Goal: Task Accomplishment & Management: Use online tool/utility

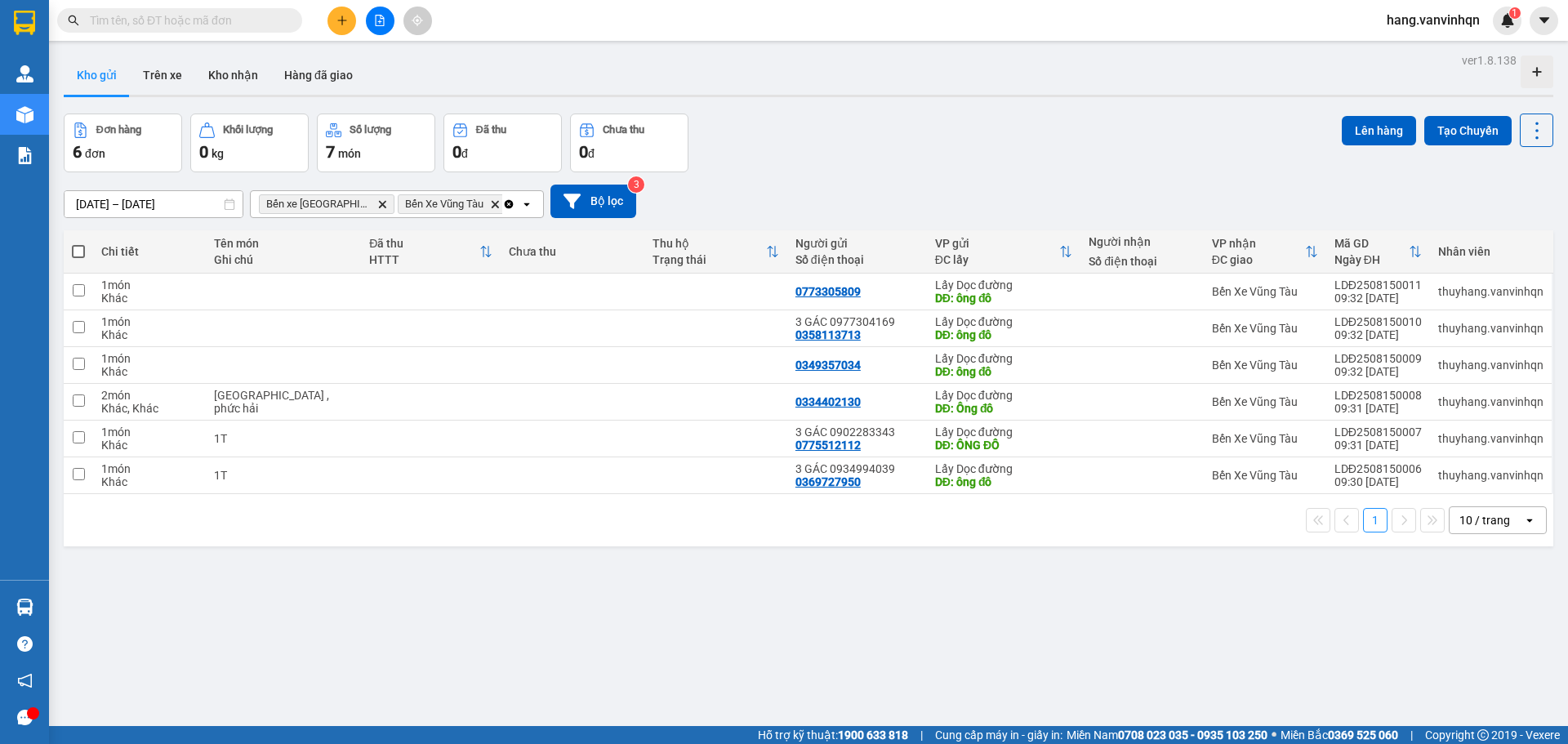
click at [341, 20] on icon "plus" at bounding box center [343, 21] width 11 height 11
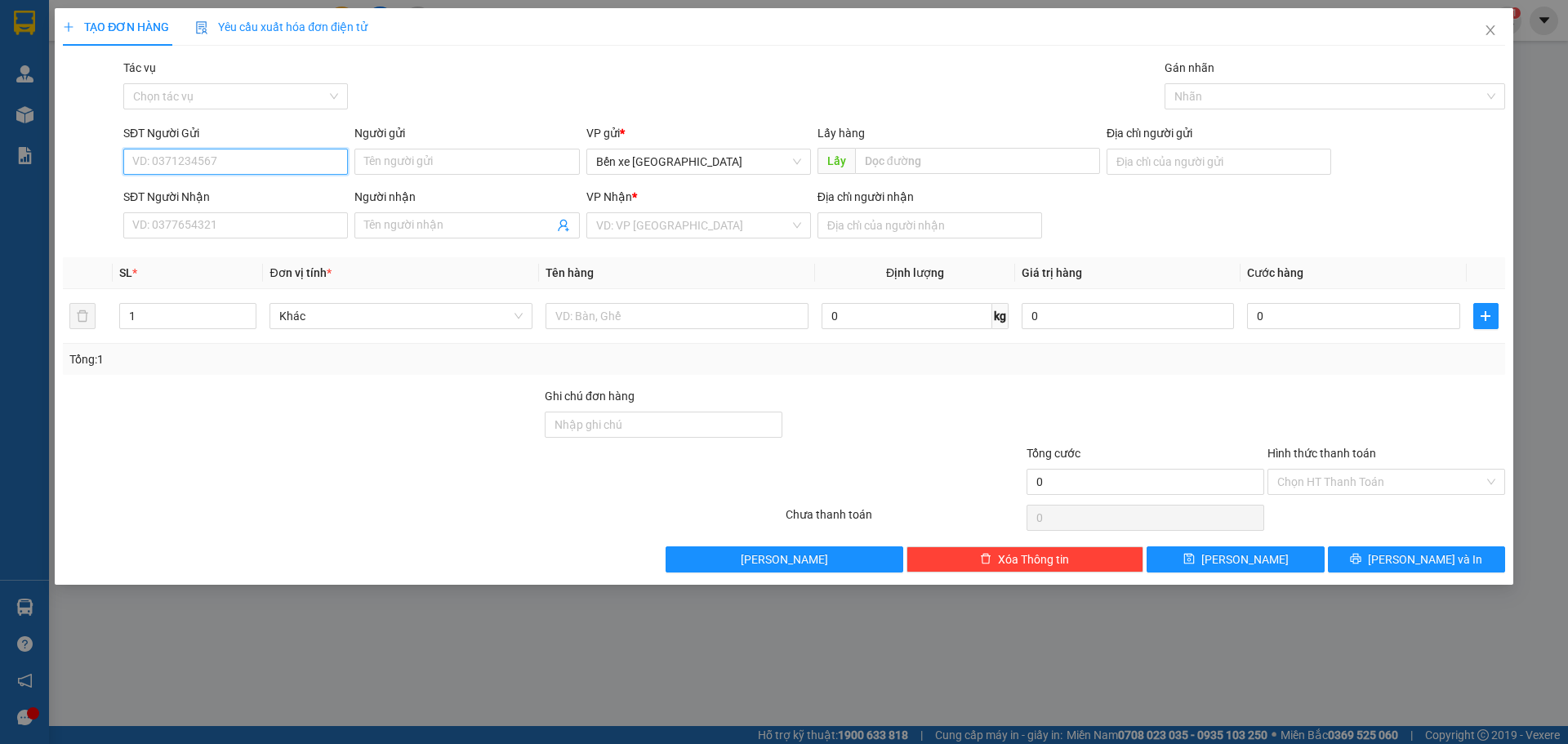
click at [315, 164] on input "SĐT Người Gửi" at bounding box center [235, 162] width 224 height 26
drag, startPoint x: 708, startPoint y: 163, endPoint x: 696, endPoint y: 191, distance: 30.5
click at [705, 170] on span "Bến xe [GEOGRAPHIC_DATA]" at bounding box center [699, 162] width 205 height 25
type input "0938757046"
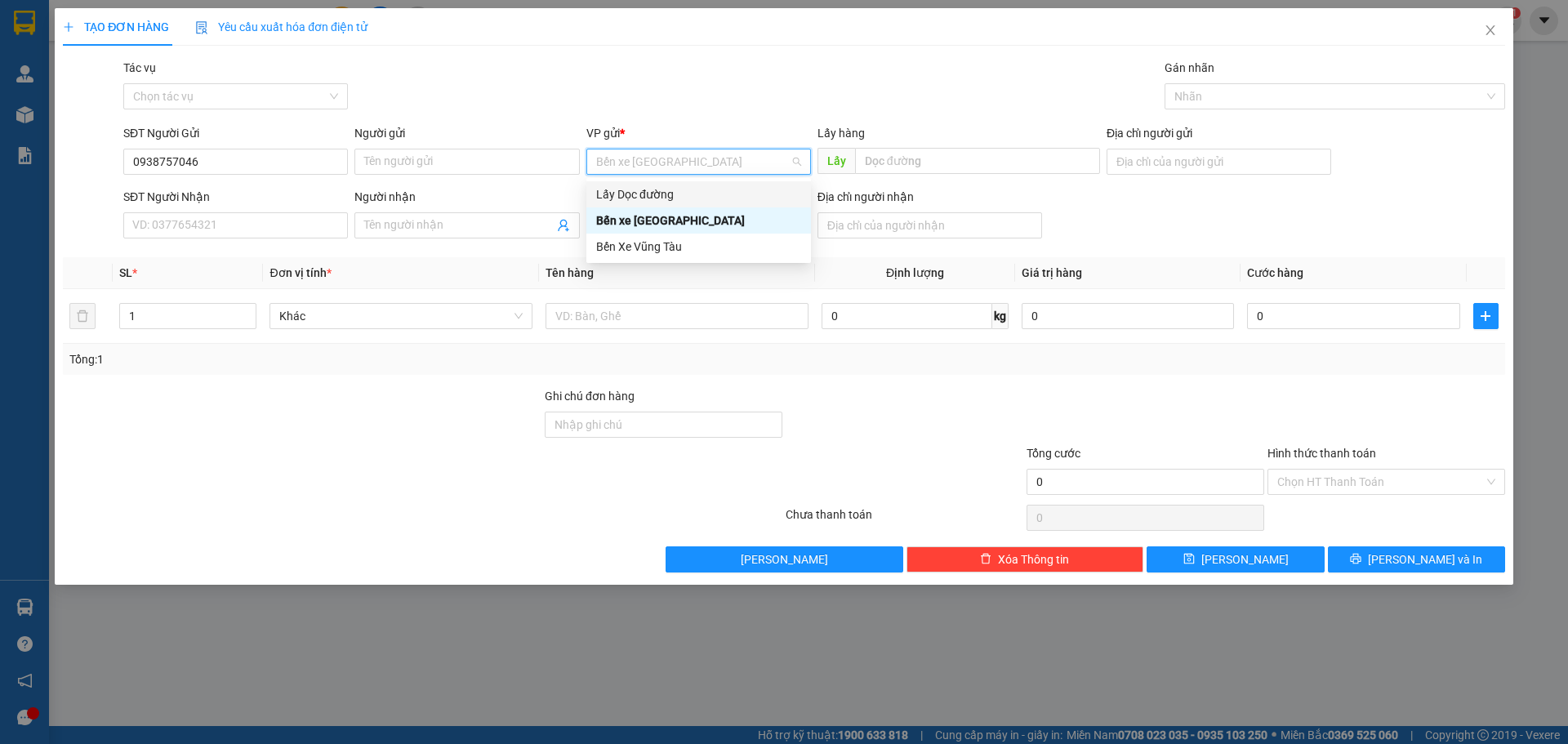
click at [674, 200] on div "Lấy Dọc đường" at bounding box center [699, 195] width 205 height 18
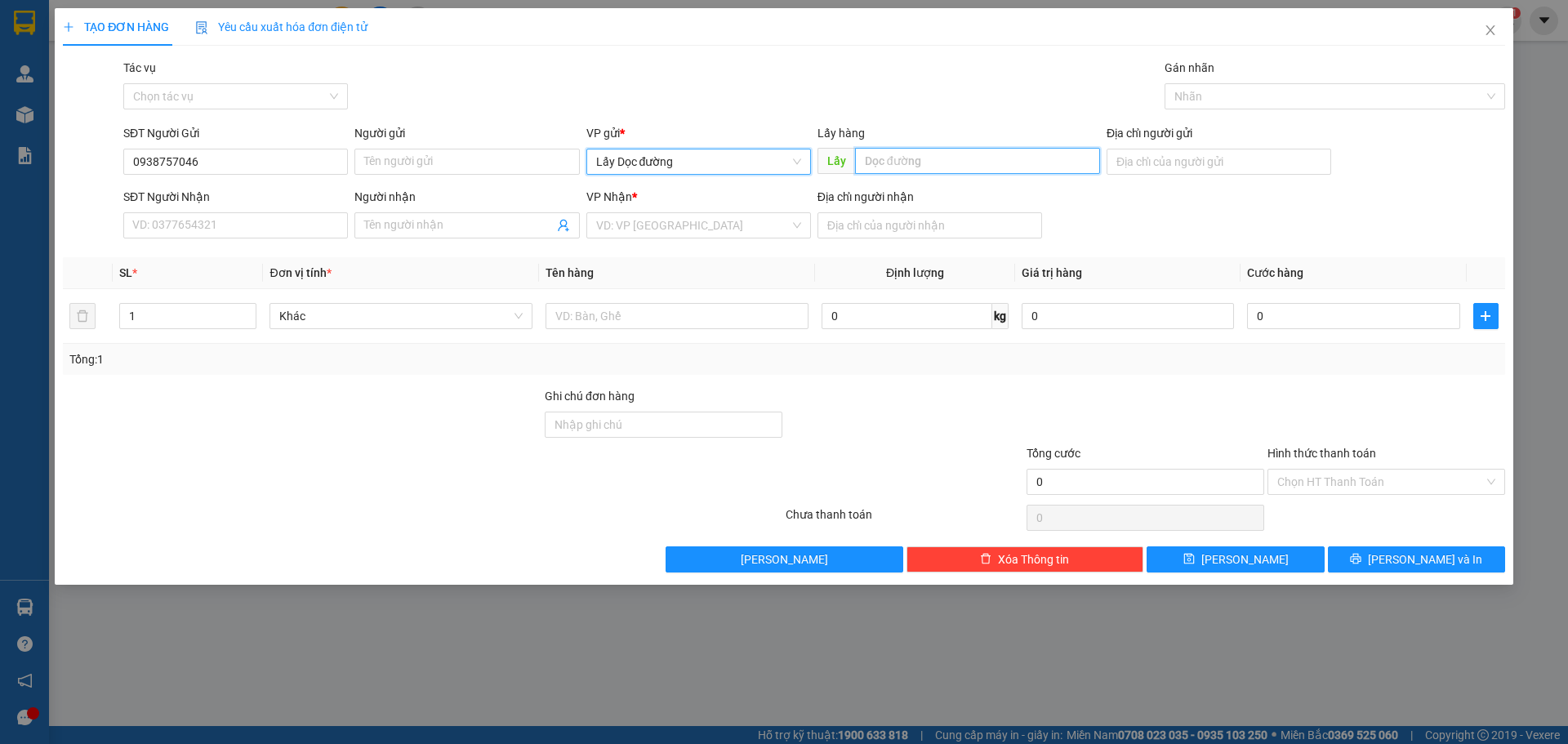
click at [978, 161] on input "text" at bounding box center [977, 161] width 245 height 26
type input "bà ba"
click at [692, 233] on input "search" at bounding box center [693, 225] width 194 height 25
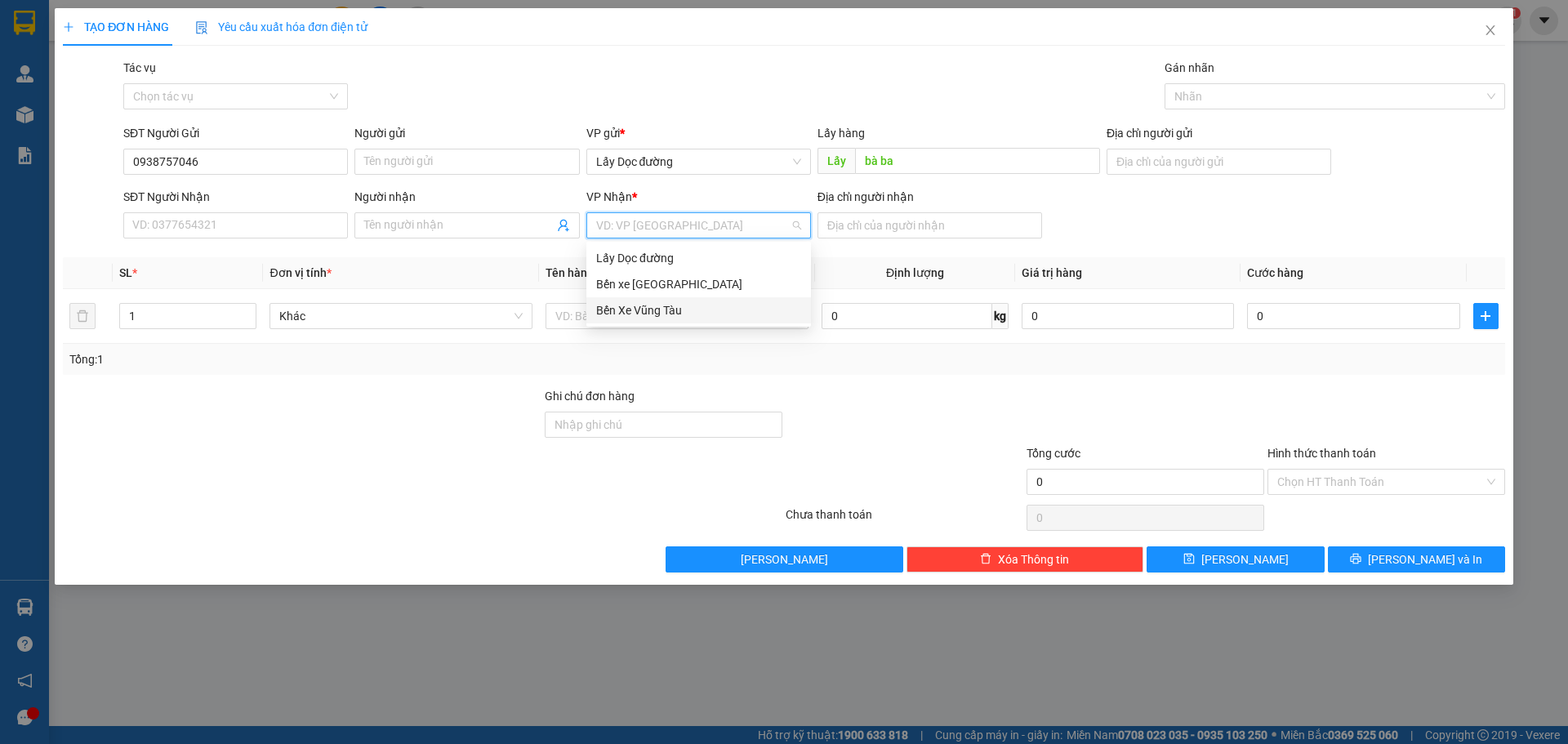
click at [646, 318] on div "Bến Xe Vũng Tàu" at bounding box center [699, 310] width 205 height 18
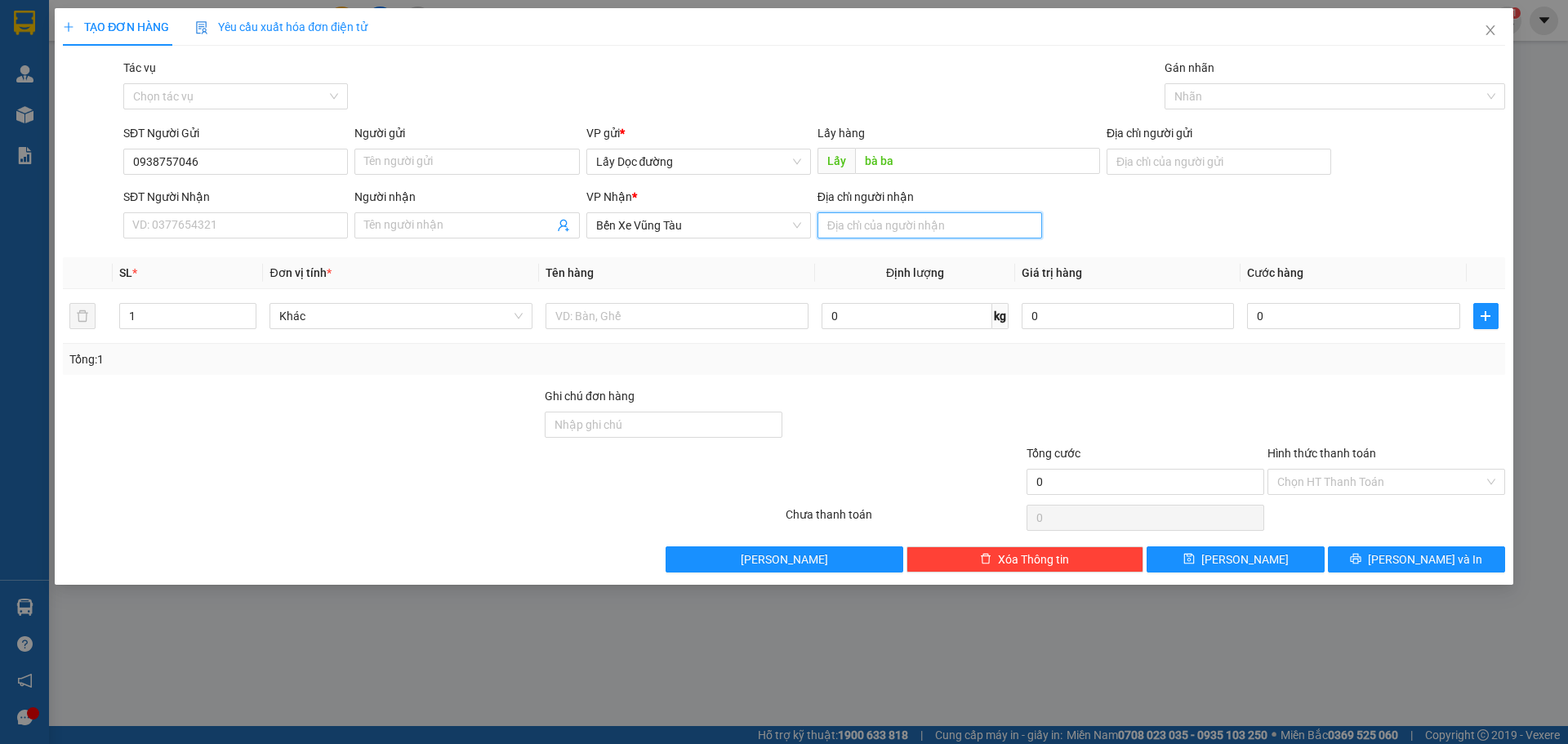
drag, startPoint x: 856, startPoint y: 225, endPoint x: 888, endPoint y: 263, distance: 49.7
click at [858, 236] on input "Địa chỉ người nhận" at bounding box center [929, 225] width 224 height 26
type input "[GEOGRAPHIC_DATA]"
click at [1266, 556] on button "[PERSON_NAME]" at bounding box center [1235, 559] width 177 height 26
click at [1485, 39] on span "Close" at bounding box center [1490, 31] width 46 height 46
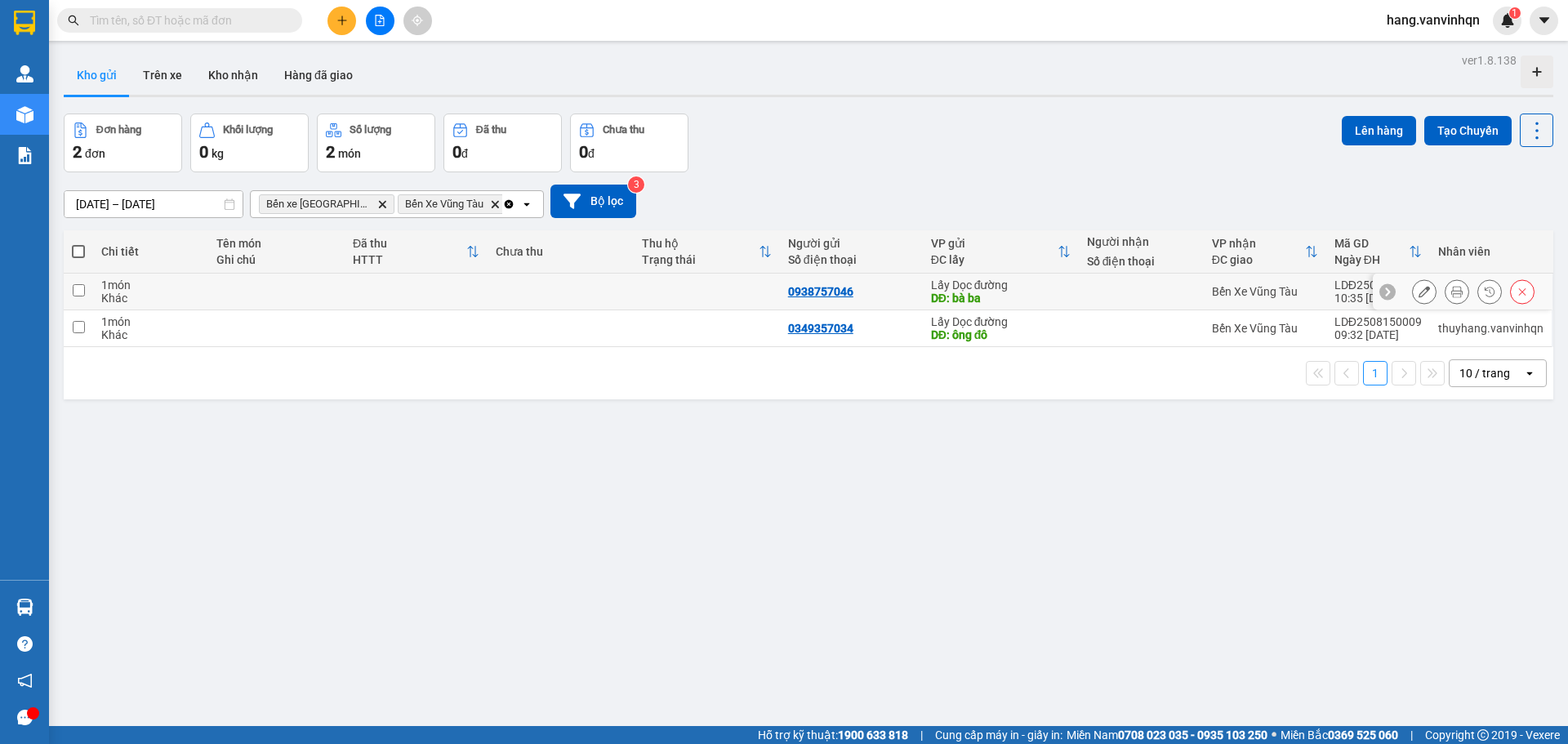
click at [674, 293] on td at bounding box center [706, 292] width 146 height 37
checkbox input "true"
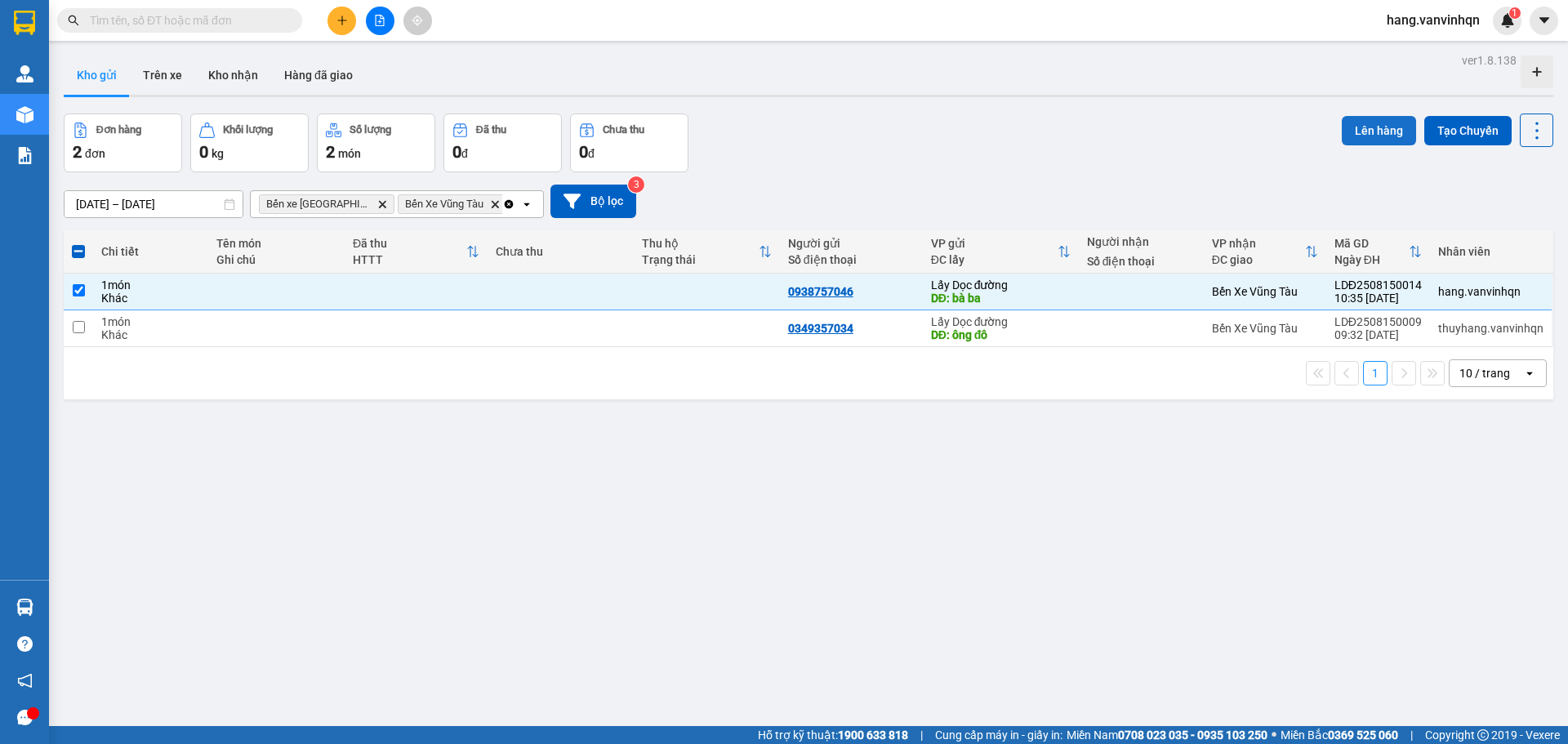
click at [1341, 131] on button "Lên hàng" at bounding box center [1378, 131] width 74 height 30
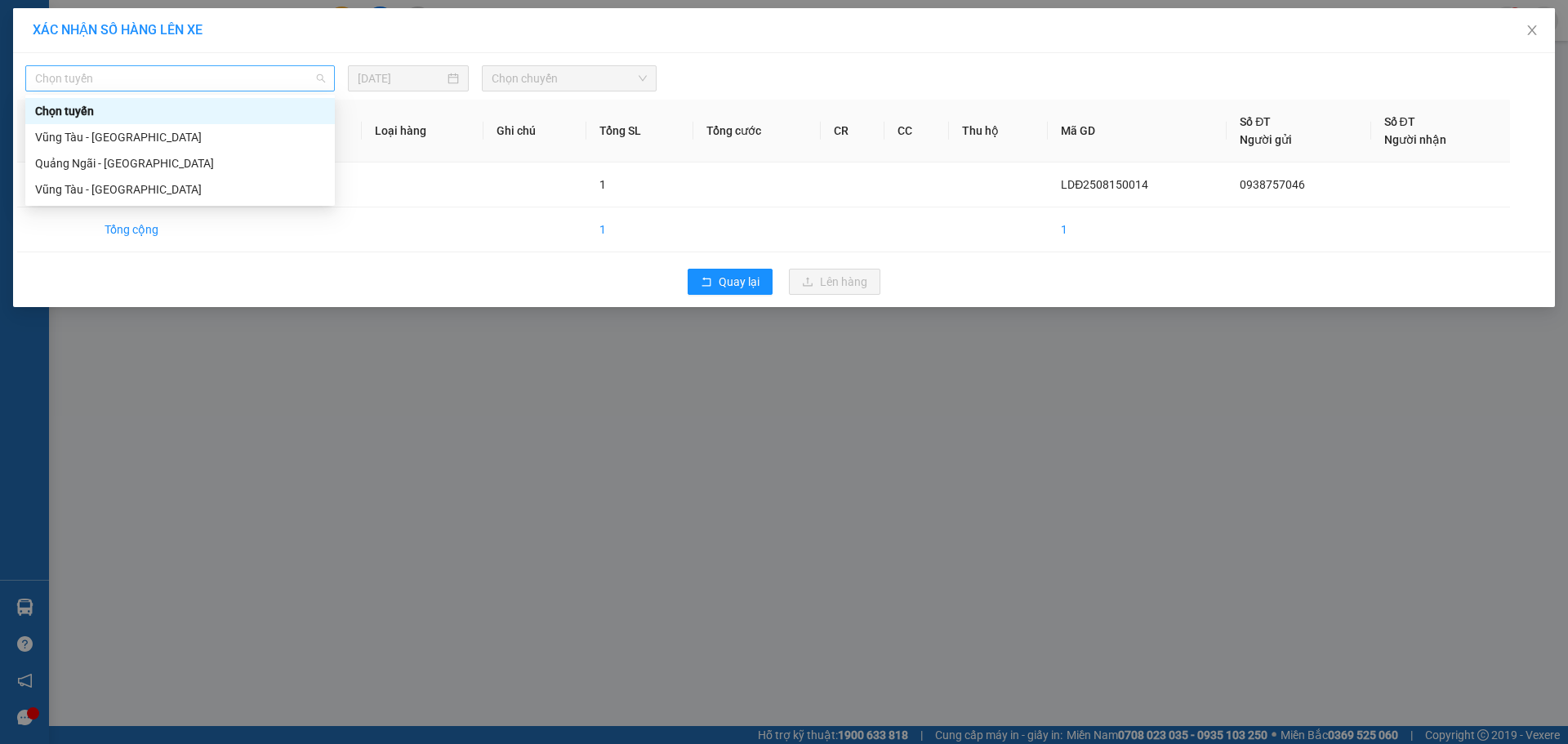
click at [80, 76] on span "Chọn tuyến" at bounding box center [180, 79] width 290 height 25
click at [70, 168] on div "Quảng Ngãi - [GEOGRAPHIC_DATA]" at bounding box center [180, 163] width 290 height 18
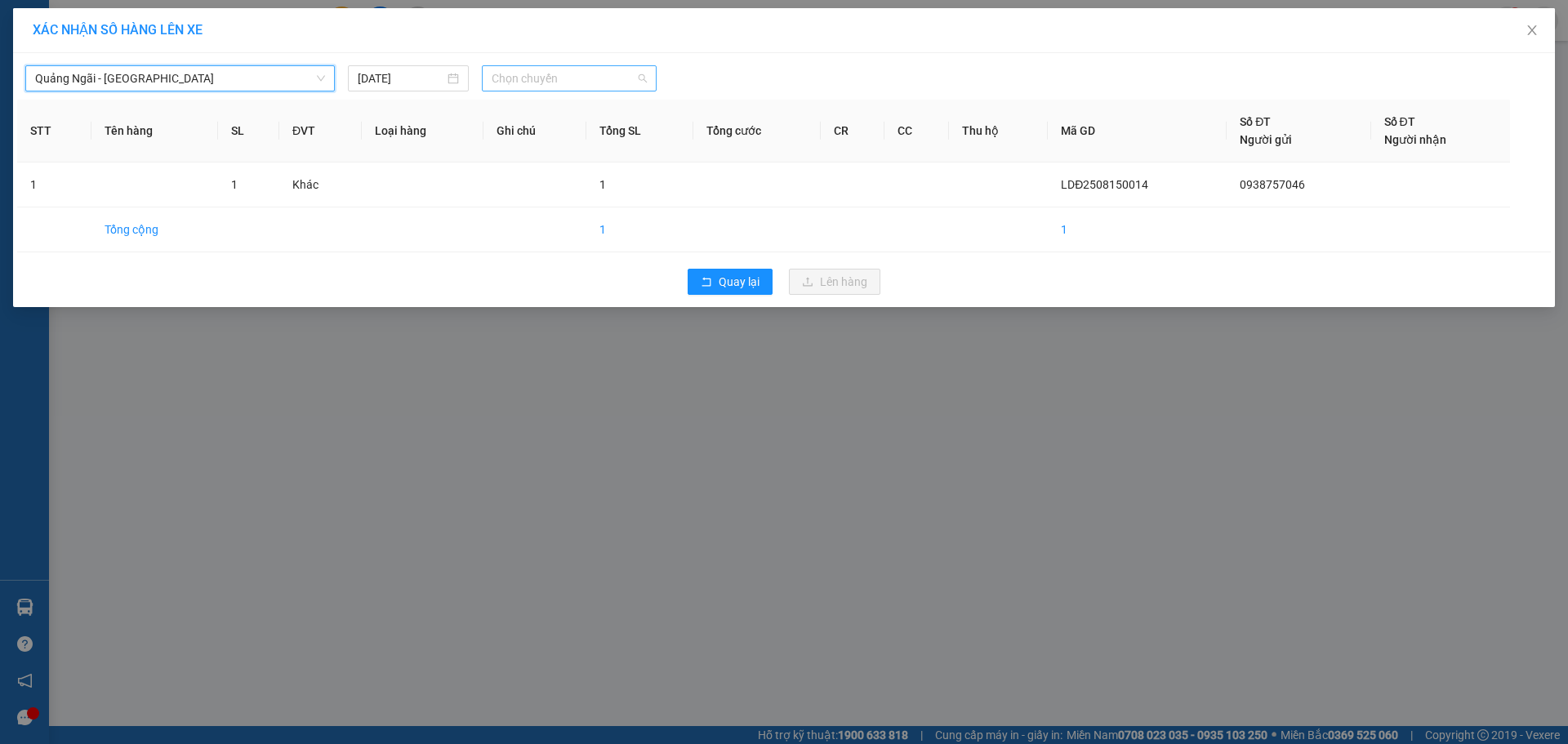
click at [532, 74] on span "Chọn chuyến" at bounding box center [568, 79] width 155 height 25
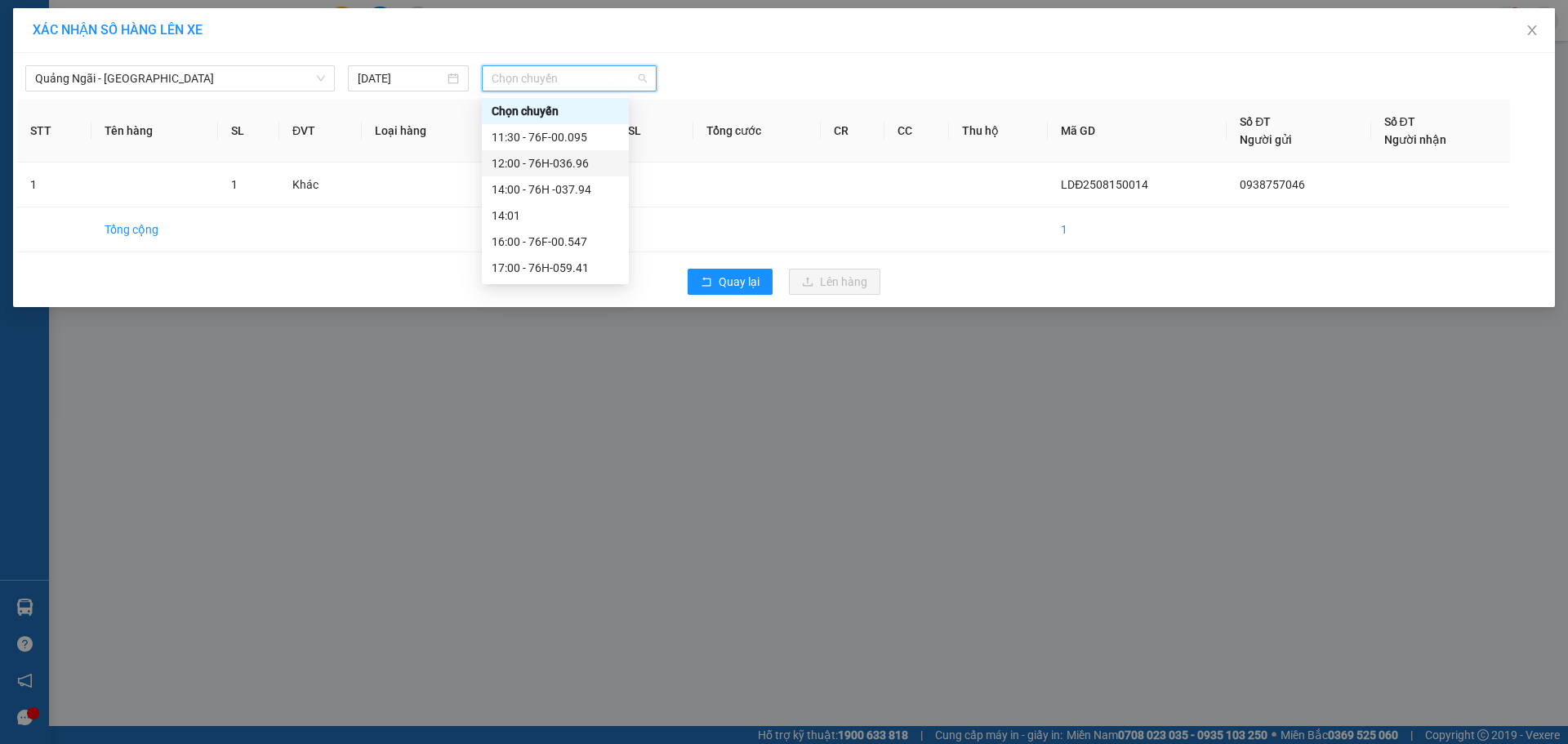
click at [561, 164] on div "12:00 - 76H-036.96" at bounding box center [554, 163] width 127 height 18
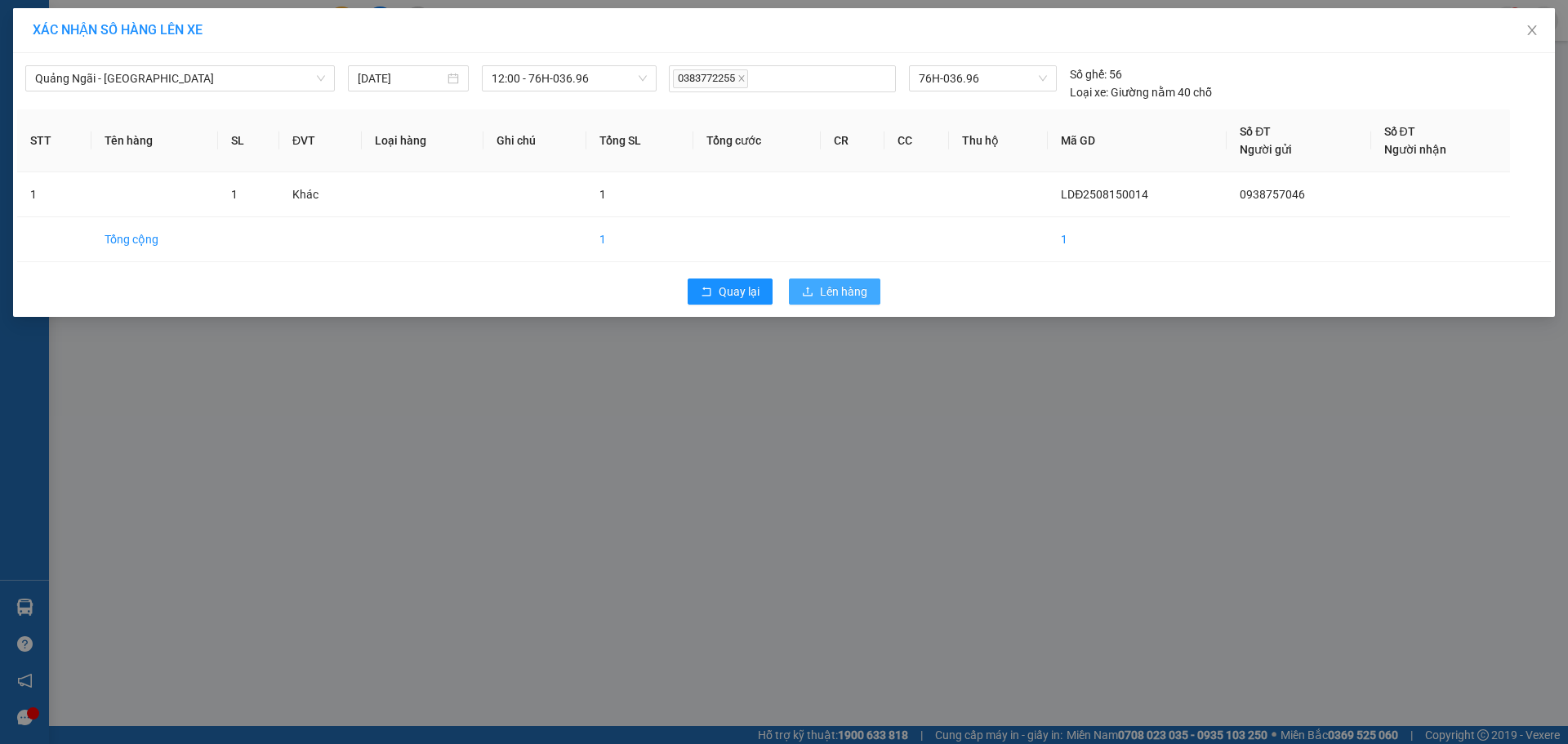
drag, startPoint x: 870, startPoint y: 300, endPoint x: 857, endPoint y: 312, distance: 17.7
click at [870, 301] on button "Lên hàng" at bounding box center [834, 292] width 91 height 26
